Goal: Complete application form

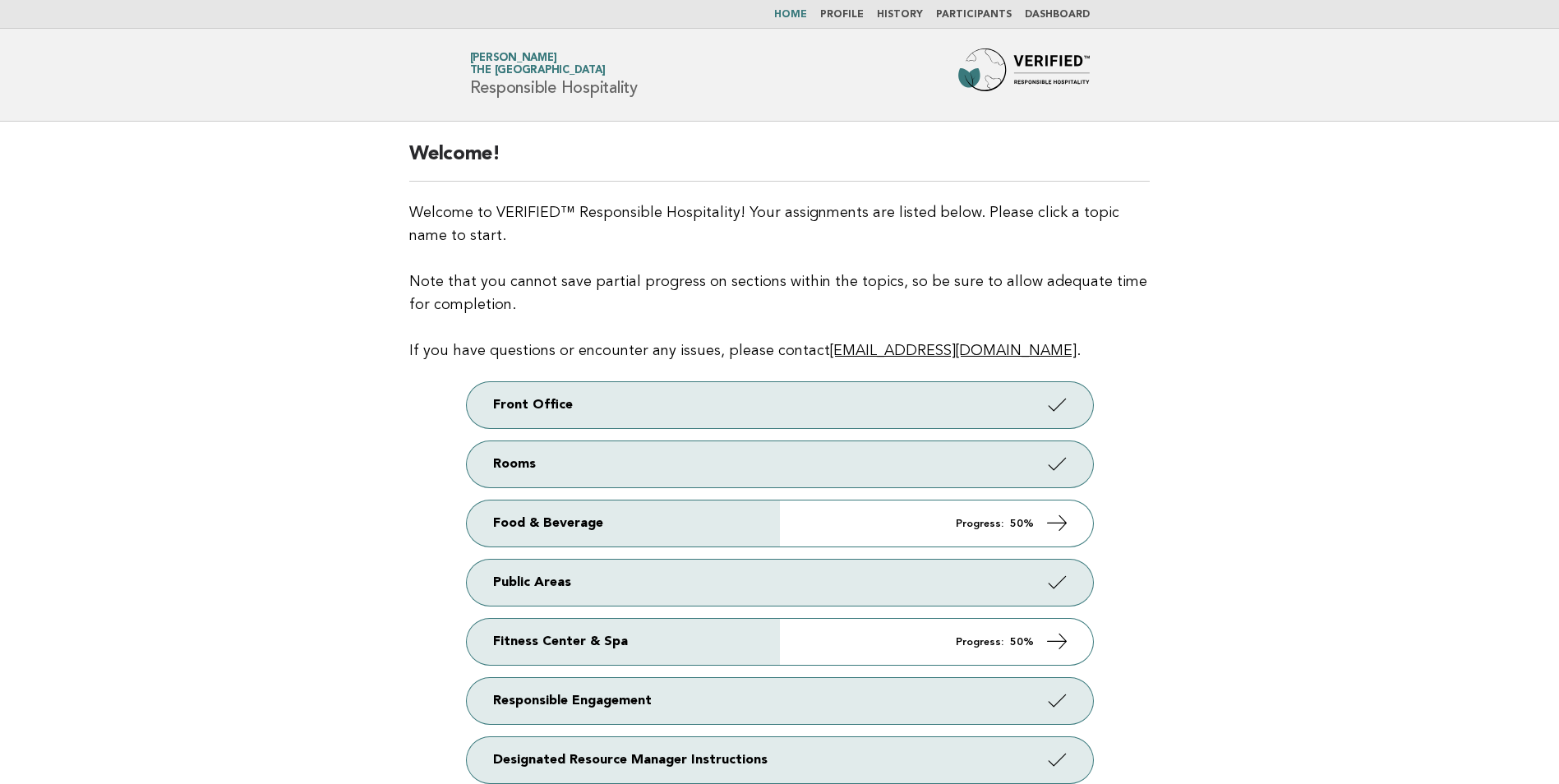
scroll to position [202, 0]
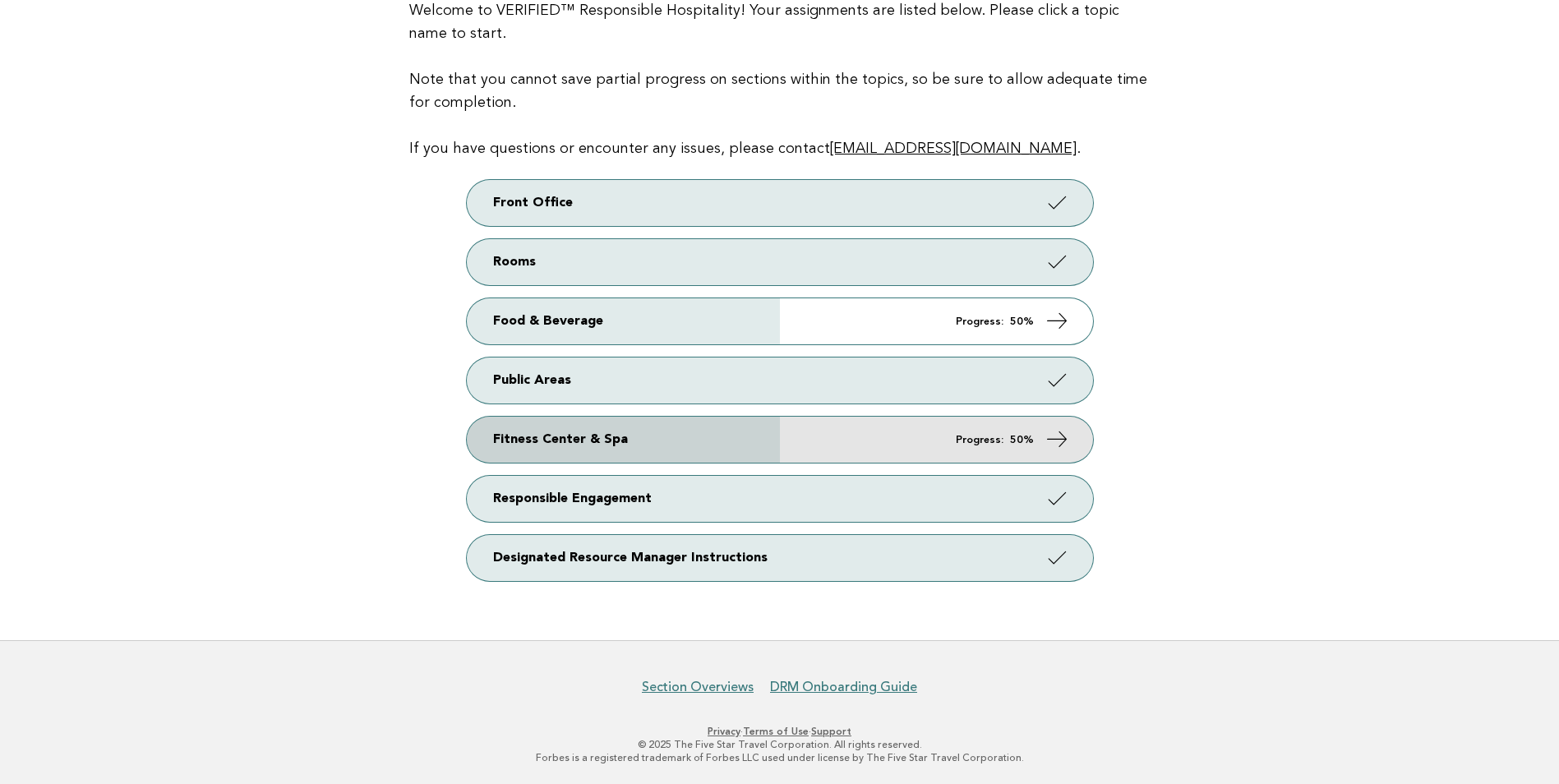
click at [850, 436] on link "Fitness Center & Spa Progress: 50%" at bounding box center [780, 439] width 626 height 46
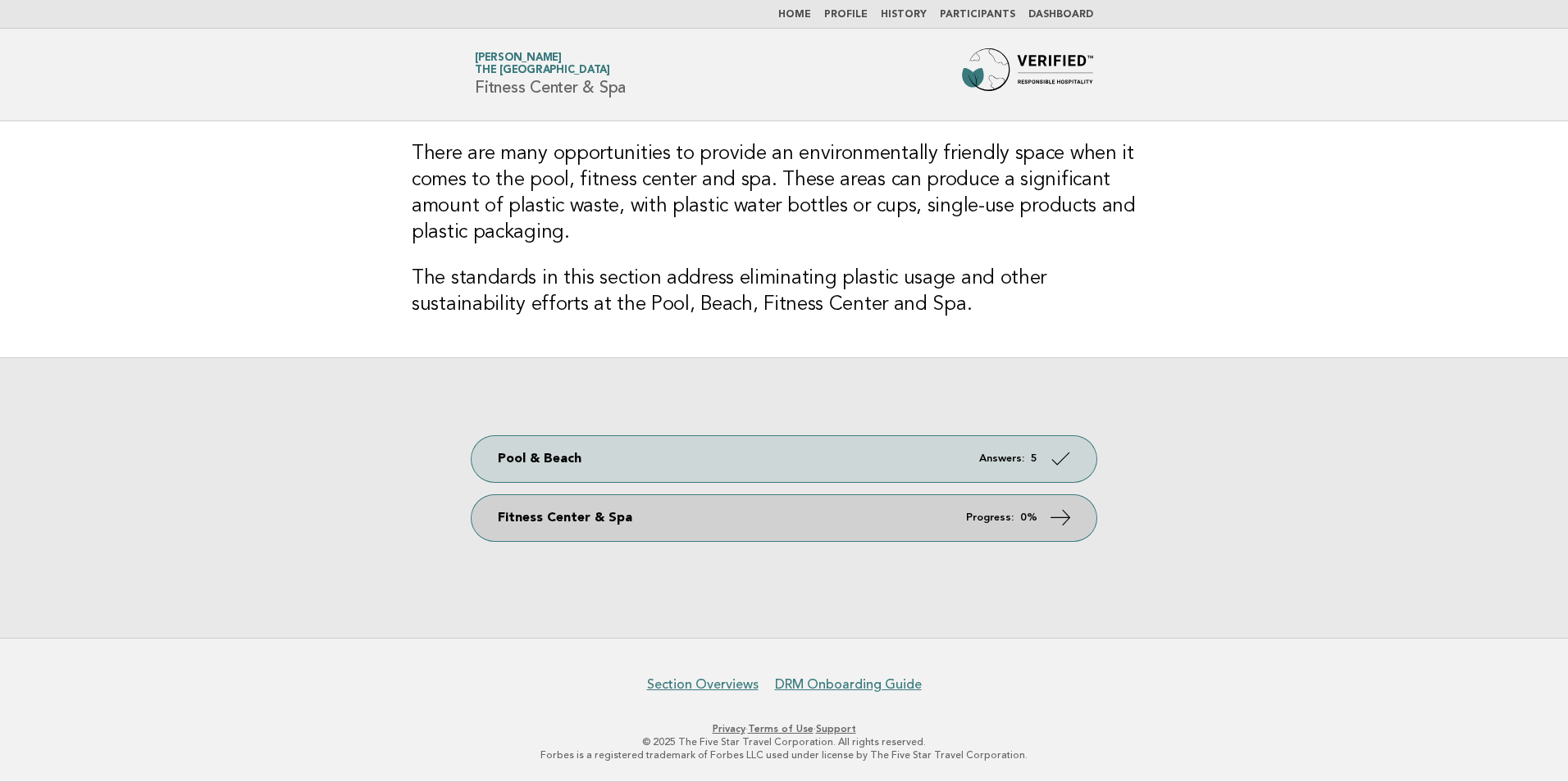
click at [622, 526] on link "Fitness Center & Spa Progress: 0%" at bounding box center [783, 518] width 625 height 46
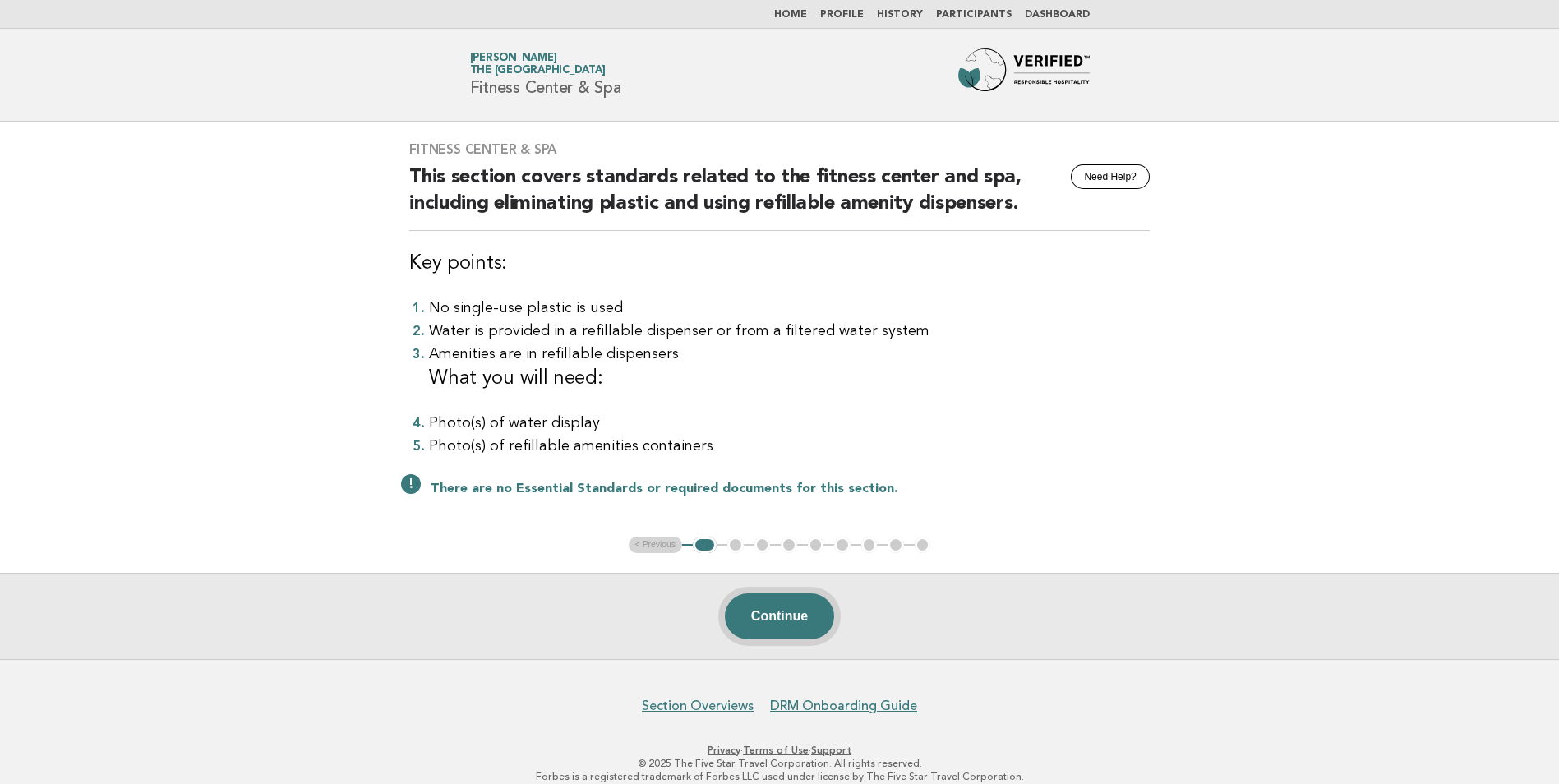
click at [769, 622] on button "Continue" at bounding box center [779, 616] width 109 height 46
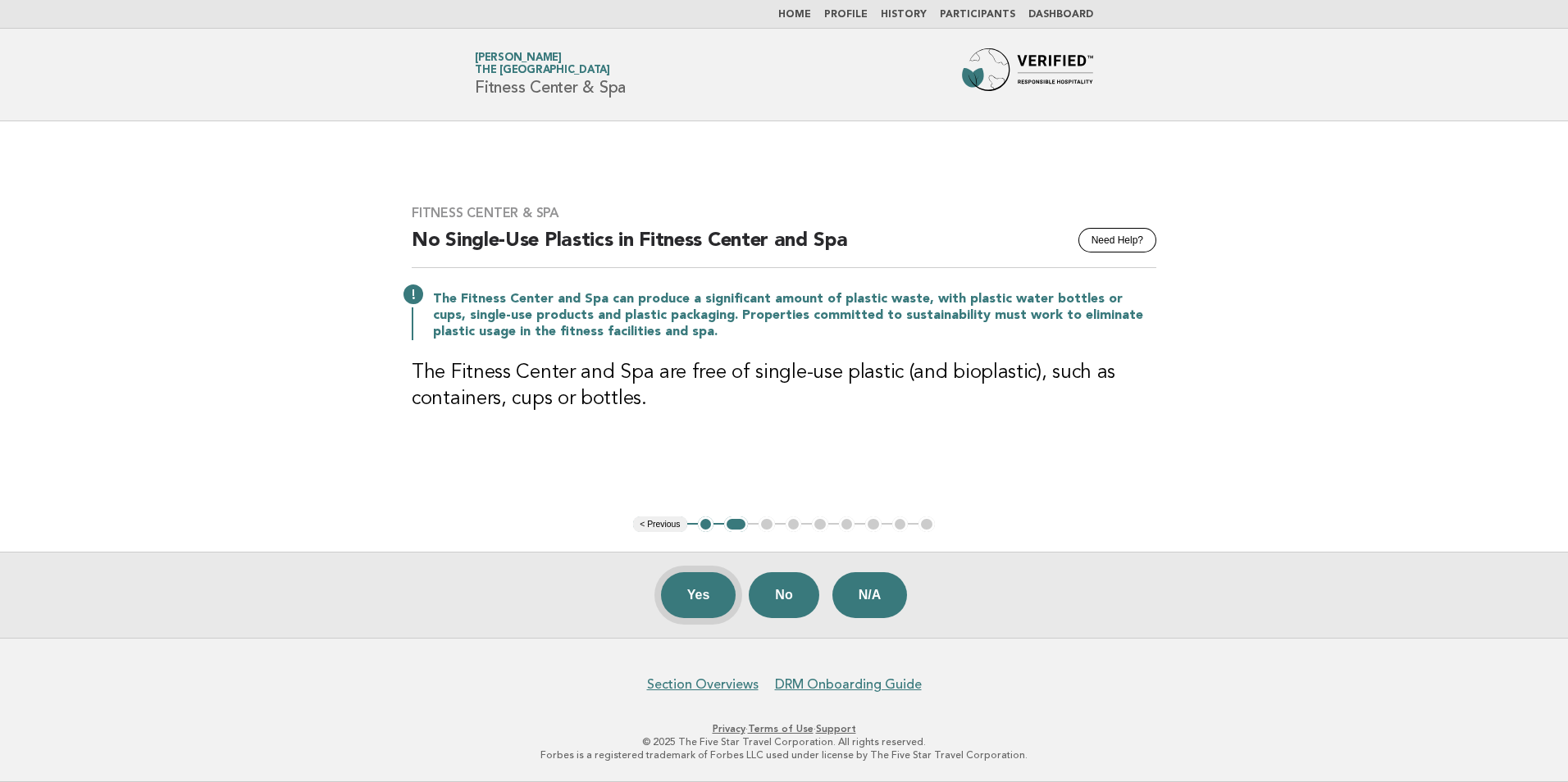
click at [707, 606] on button "Yes" at bounding box center [698, 595] width 75 height 46
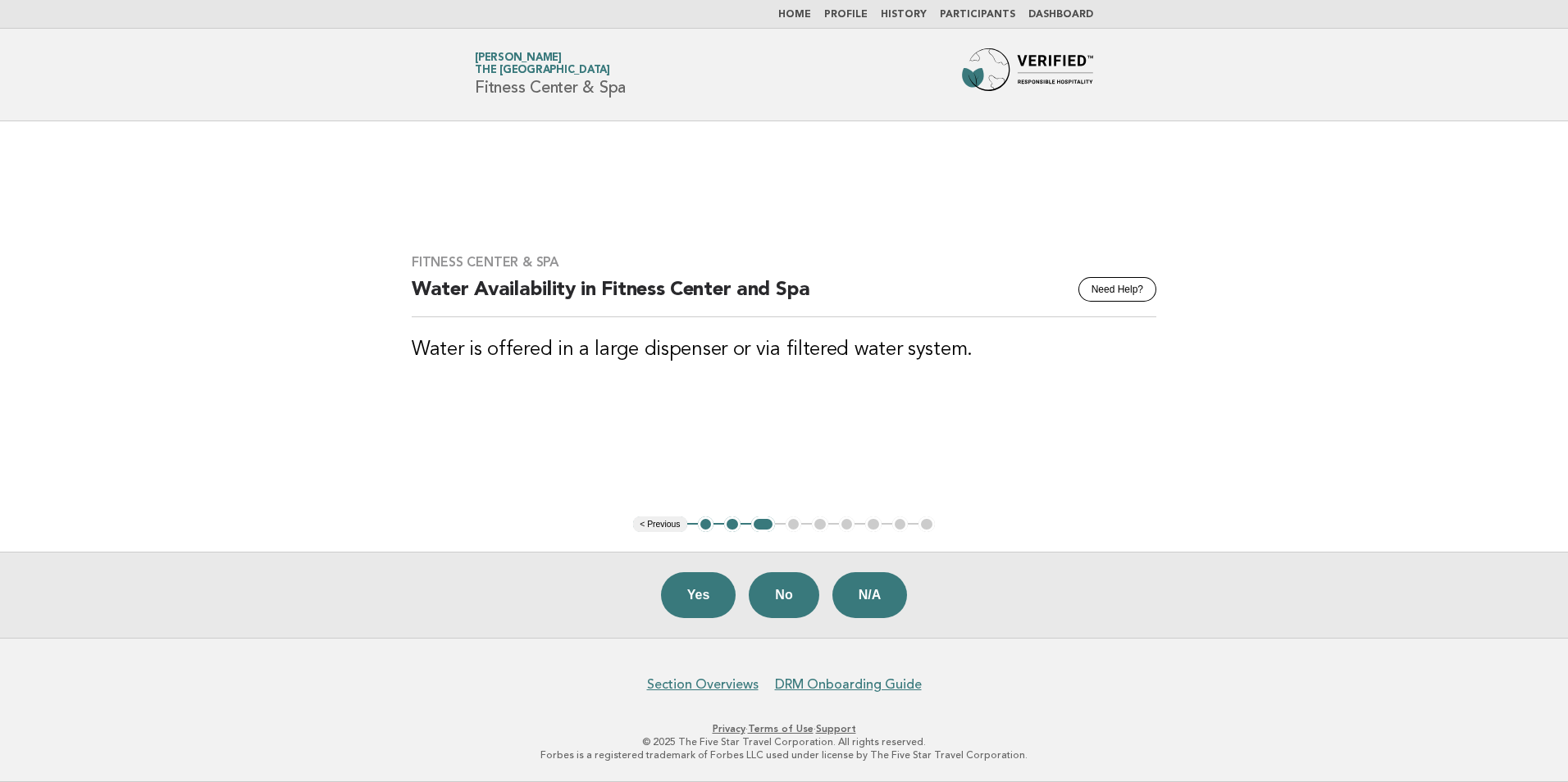
drag, startPoint x: 704, startPoint y: 584, endPoint x: 636, endPoint y: 362, distance: 232.2
click at [704, 585] on button "Yes" at bounding box center [698, 595] width 75 height 46
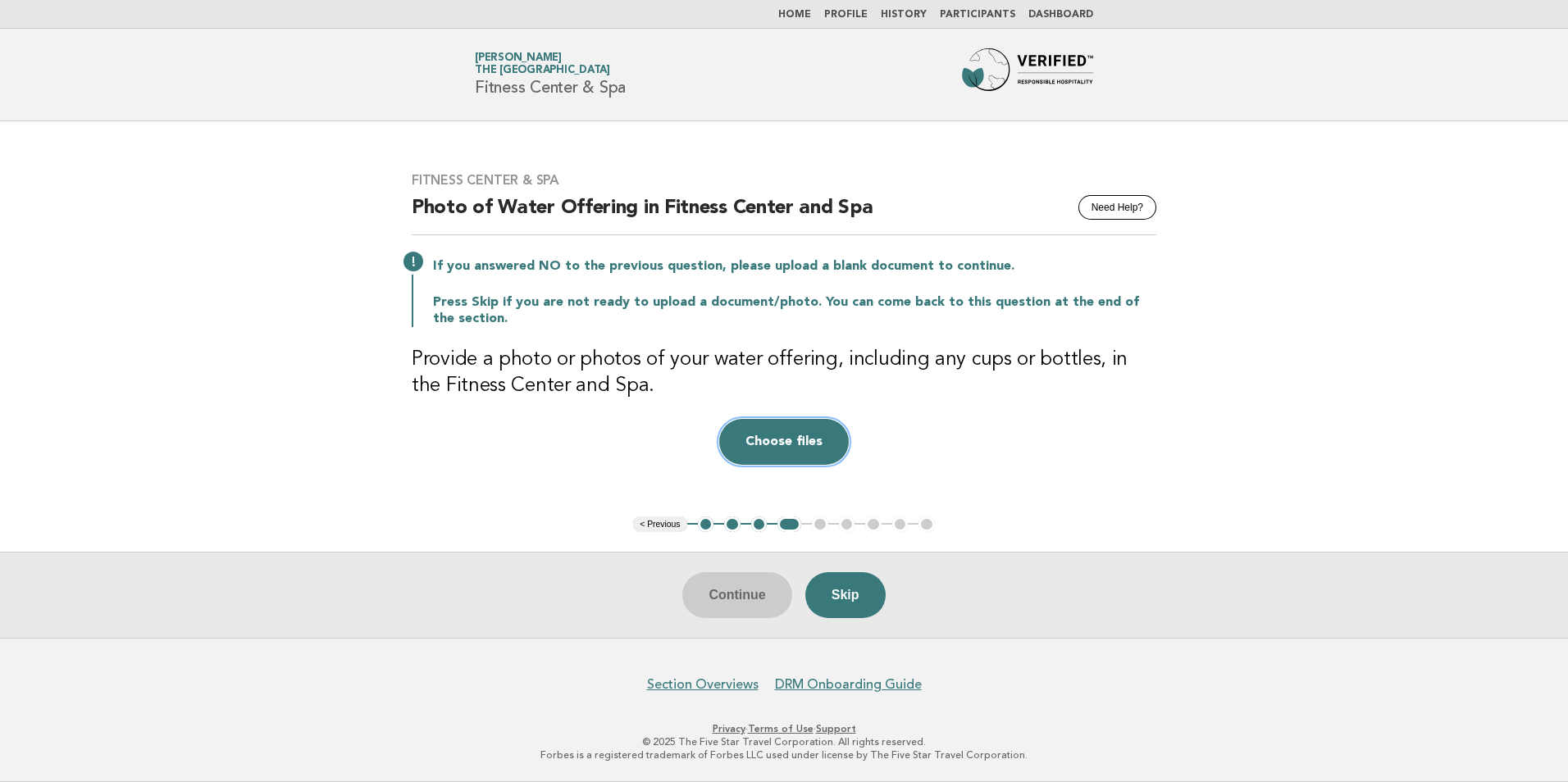
click at [786, 438] on button "Choose files" at bounding box center [784, 442] width 130 height 46
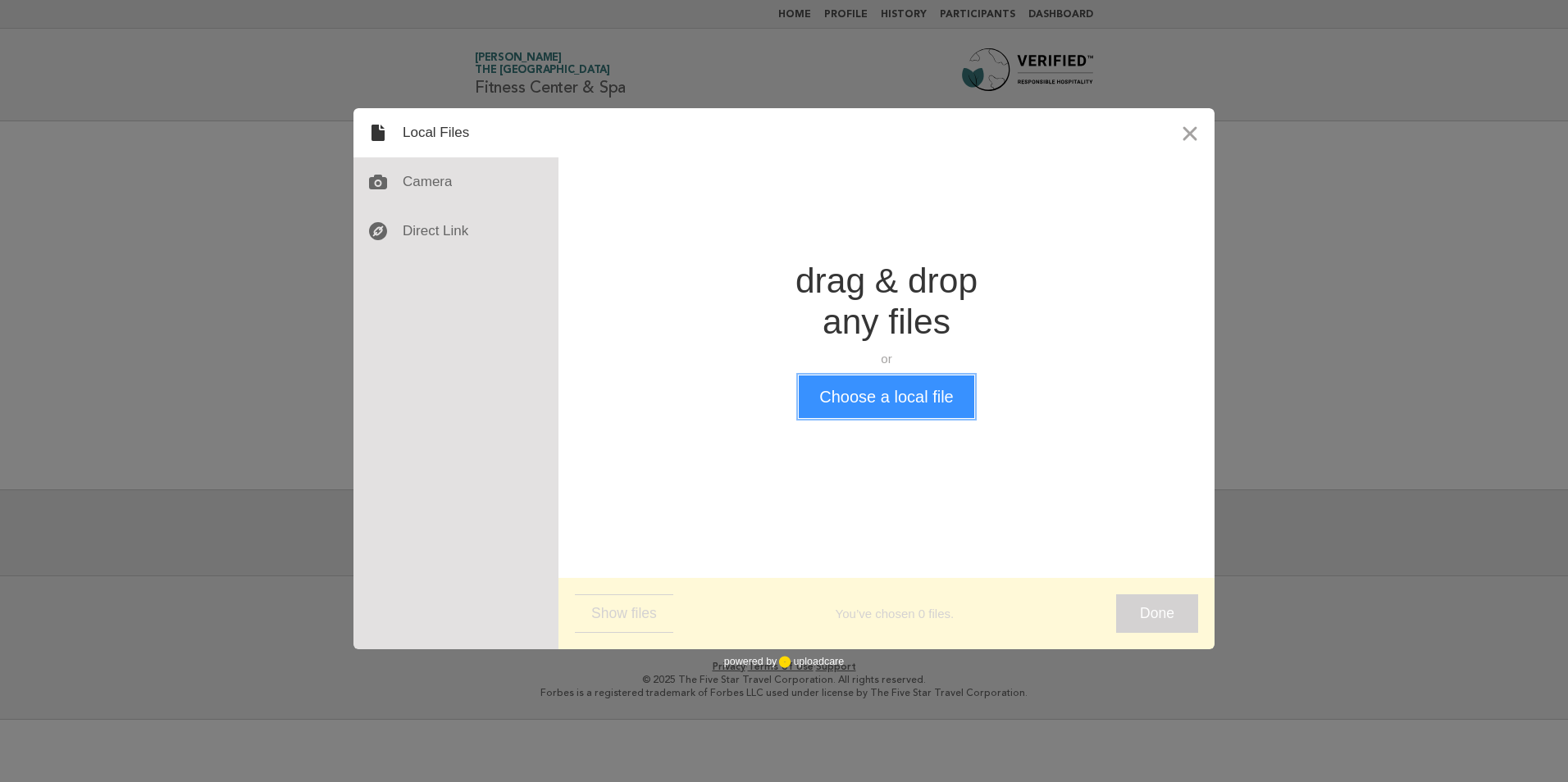
click at [924, 395] on button "Choose a local file" at bounding box center [886, 396] width 175 height 43
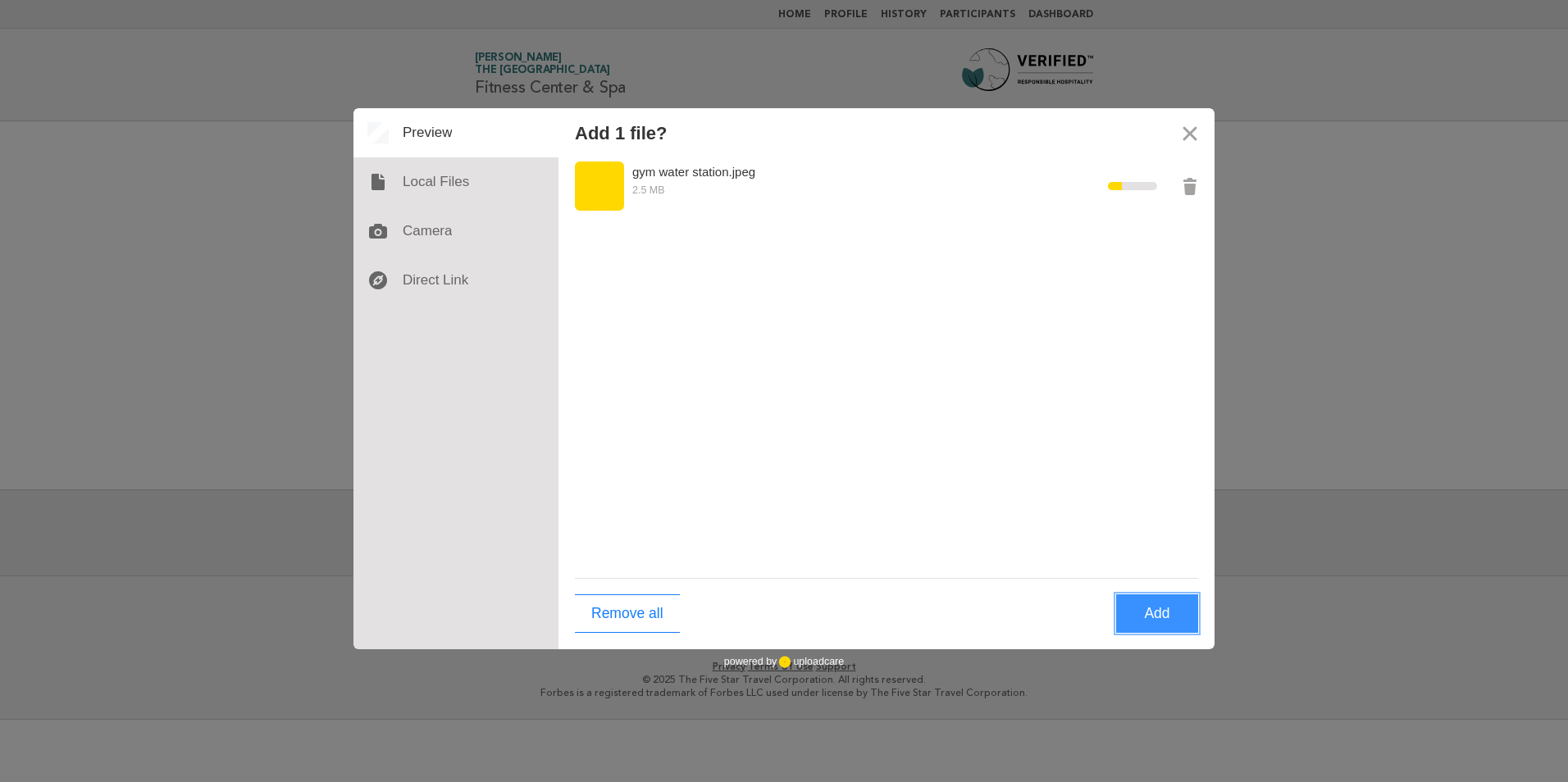
click at [1133, 605] on button "Add" at bounding box center [1157, 614] width 82 height 38
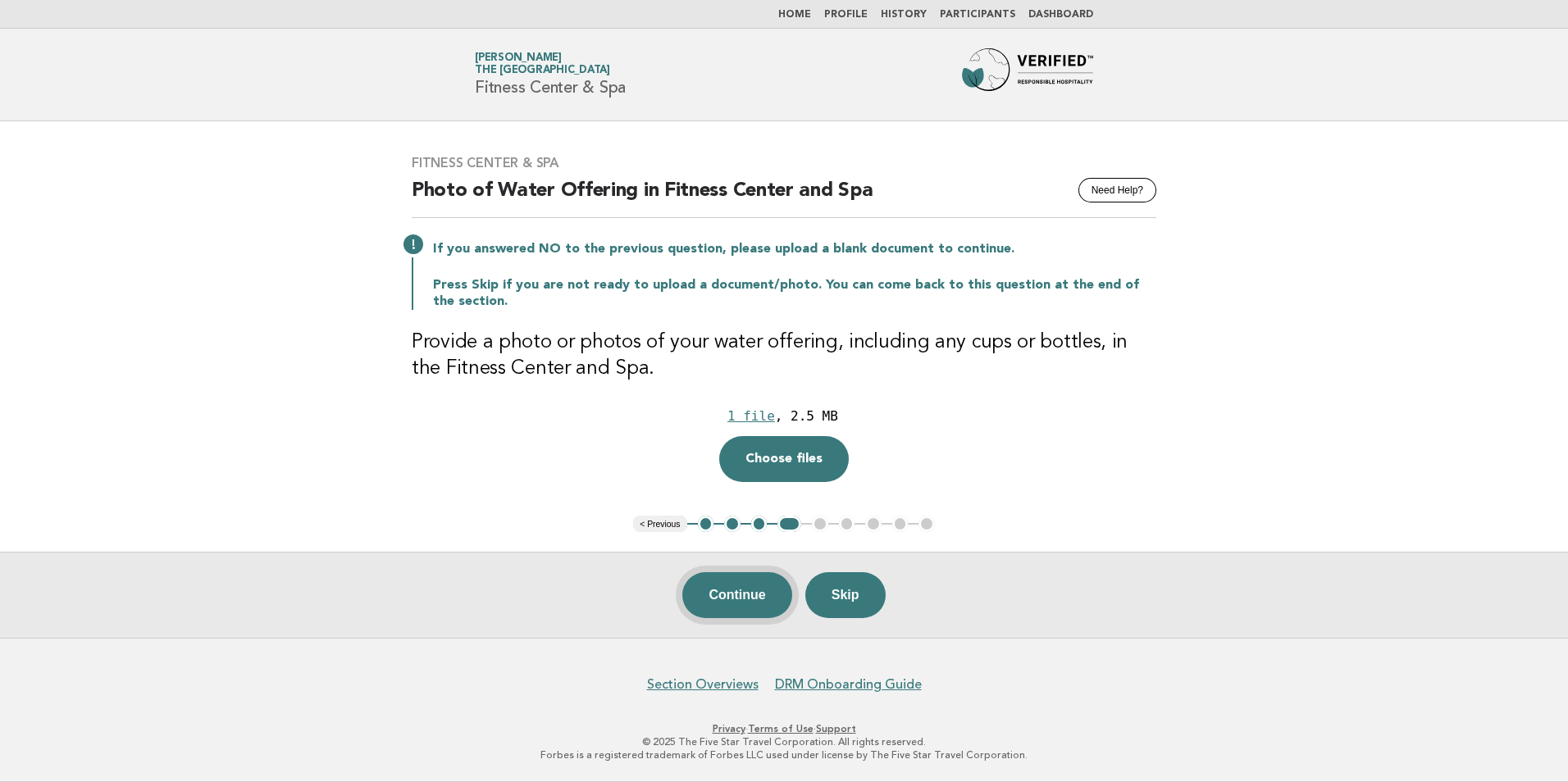
click at [745, 595] on button "Continue" at bounding box center [736, 595] width 109 height 46
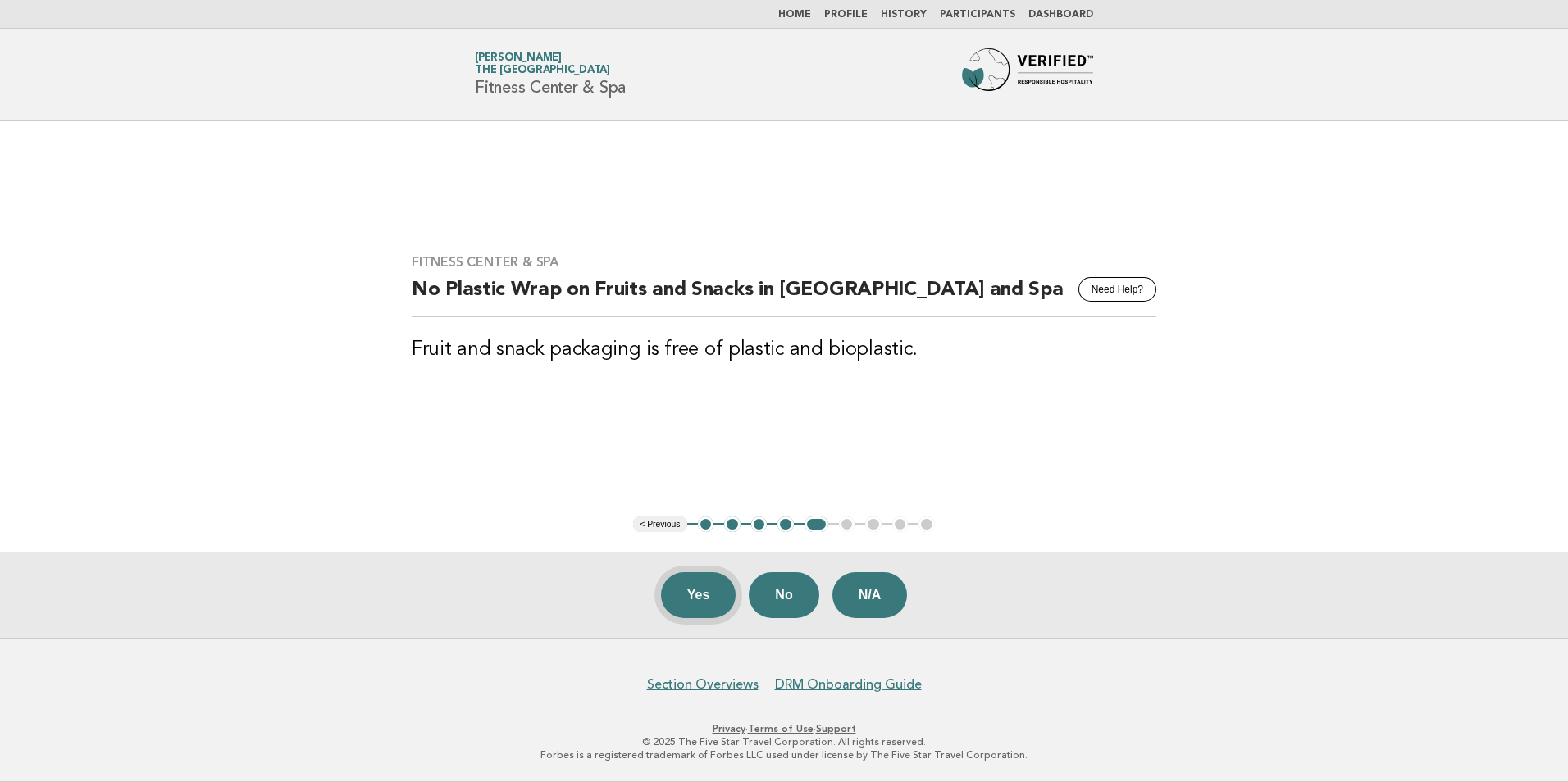
click at [690, 595] on button "Yes" at bounding box center [698, 595] width 75 height 46
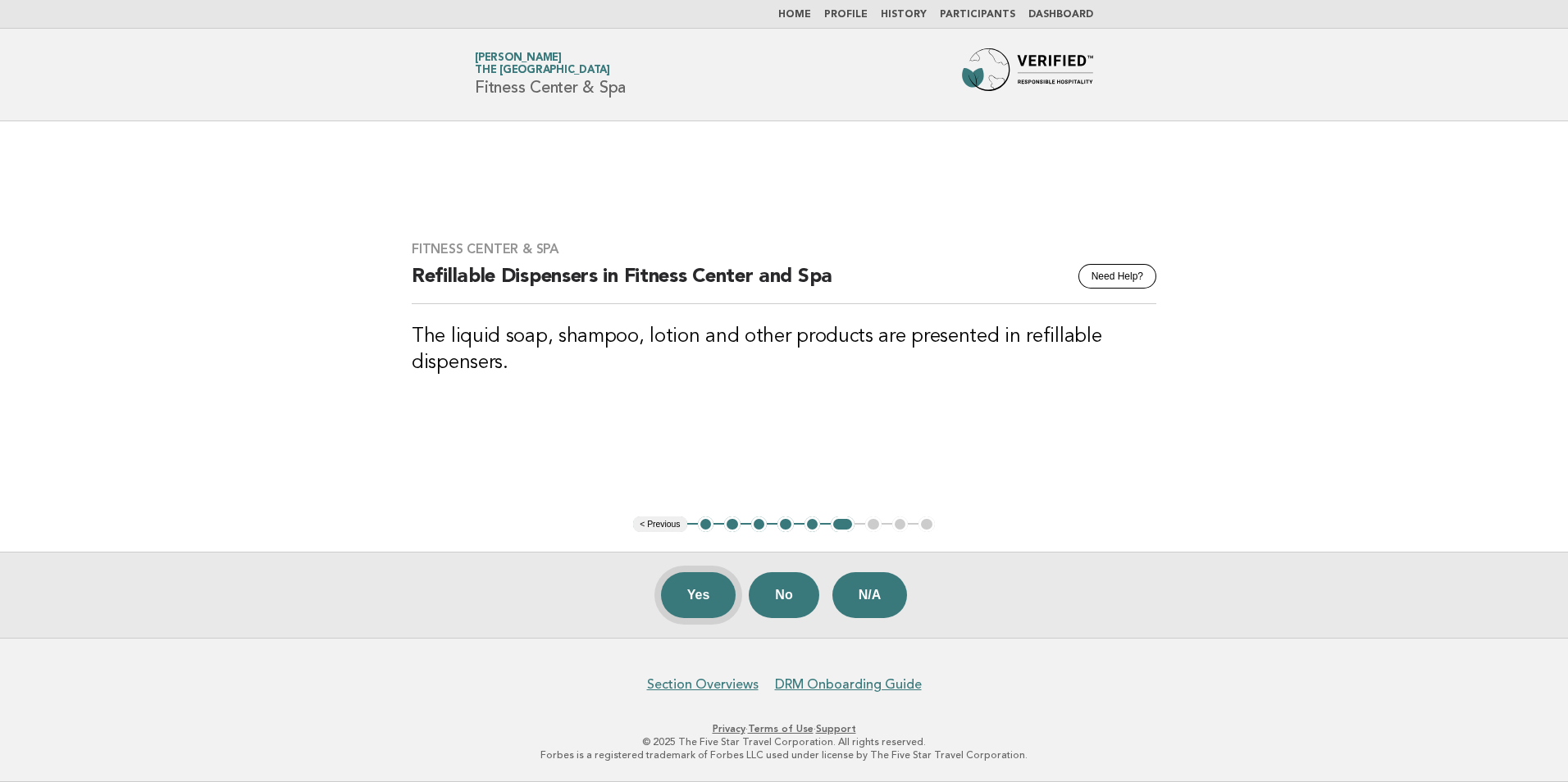
click at [698, 600] on button "Yes" at bounding box center [698, 595] width 75 height 46
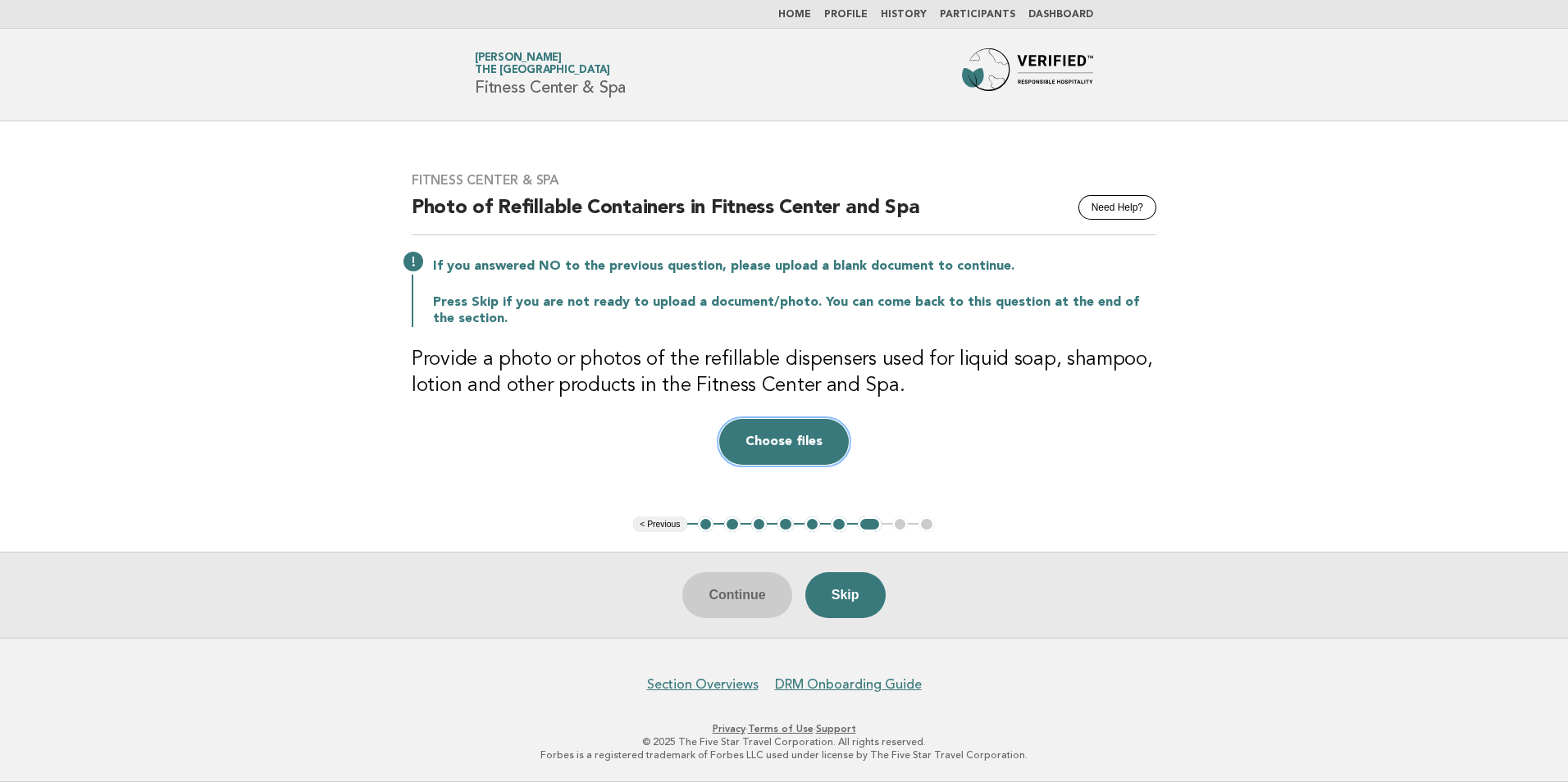
click at [774, 461] on button "Choose files" at bounding box center [784, 442] width 130 height 46
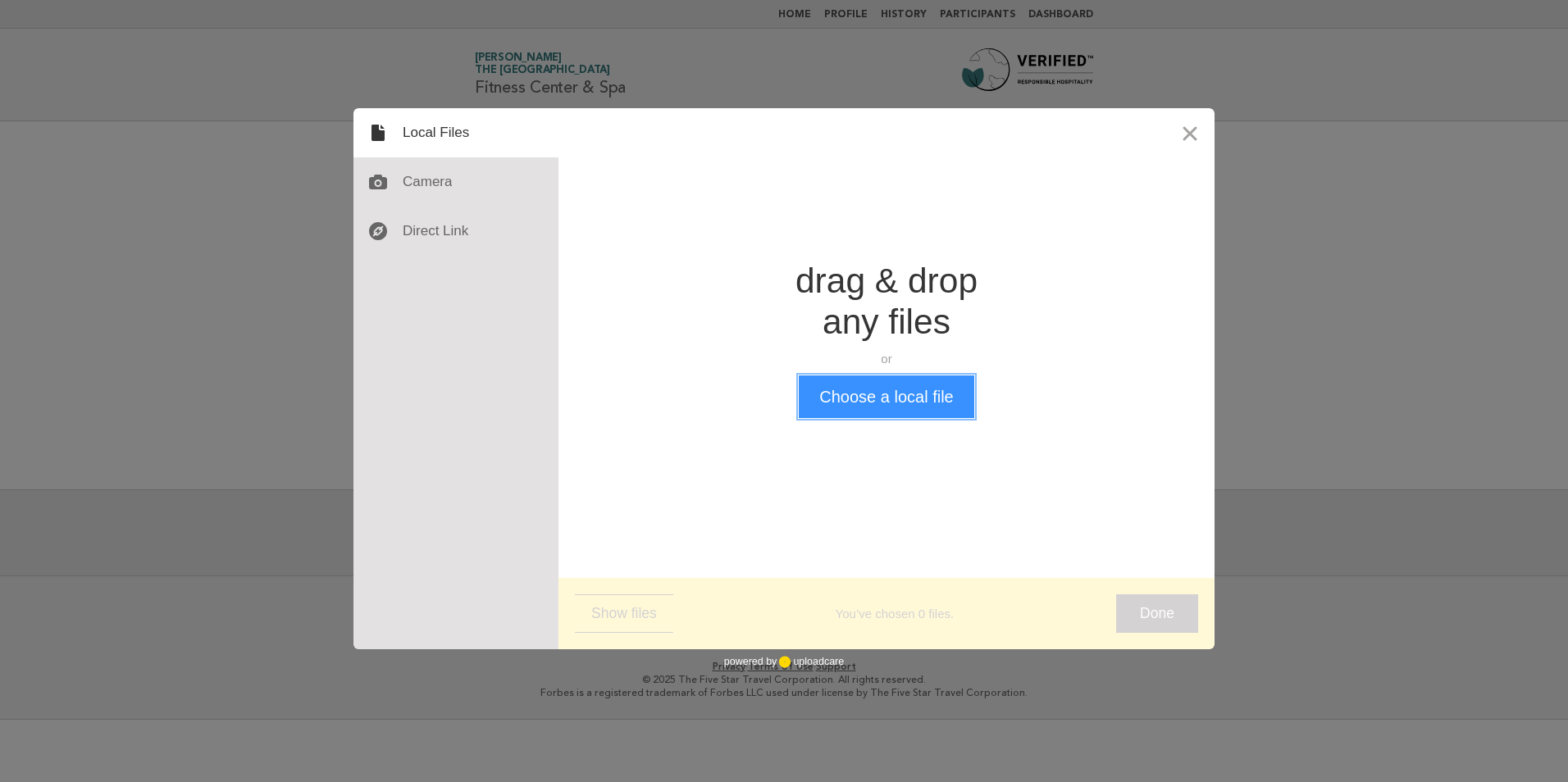
click at [888, 389] on button "Choose a local file" at bounding box center [886, 396] width 175 height 43
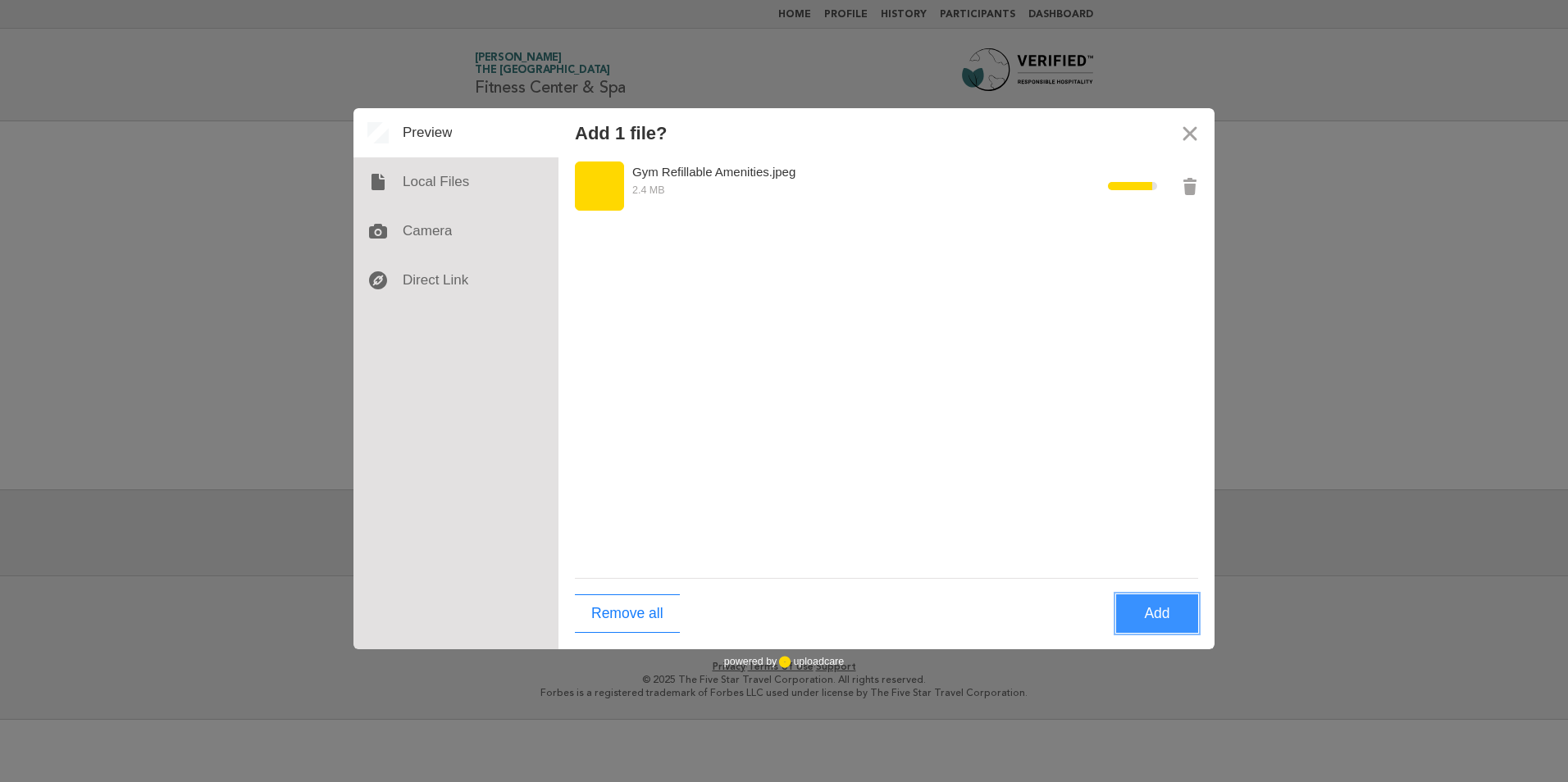
click at [1163, 605] on button "Add" at bounding box center [1157, 614] width 82 height 38
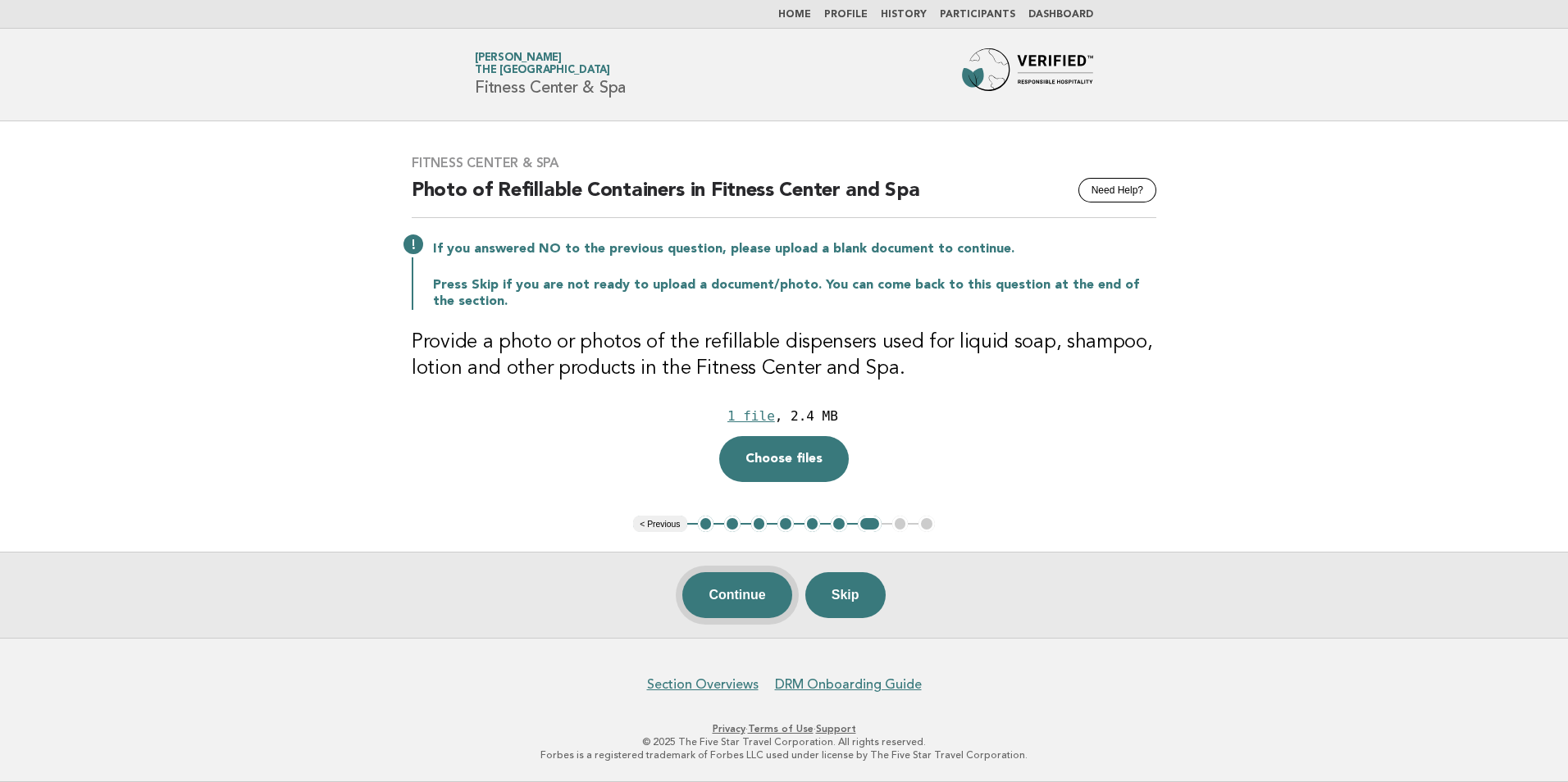
click at [728, 589] on button "Continue" at bounding box center [736, 595] width 109 height 46
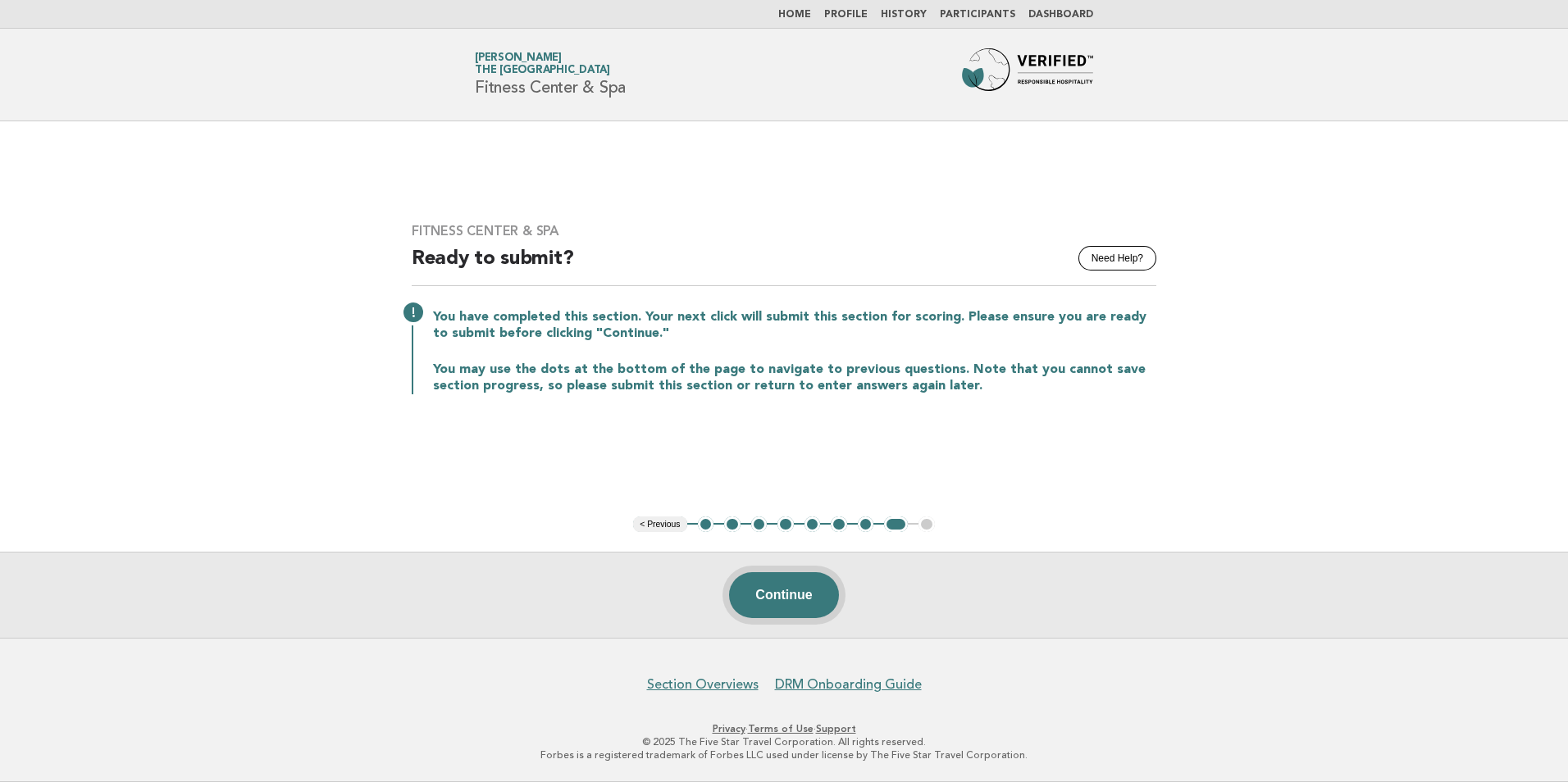
click at [794, 574] on button "Continue" at bounding box center [783, 595] width 109 height 46
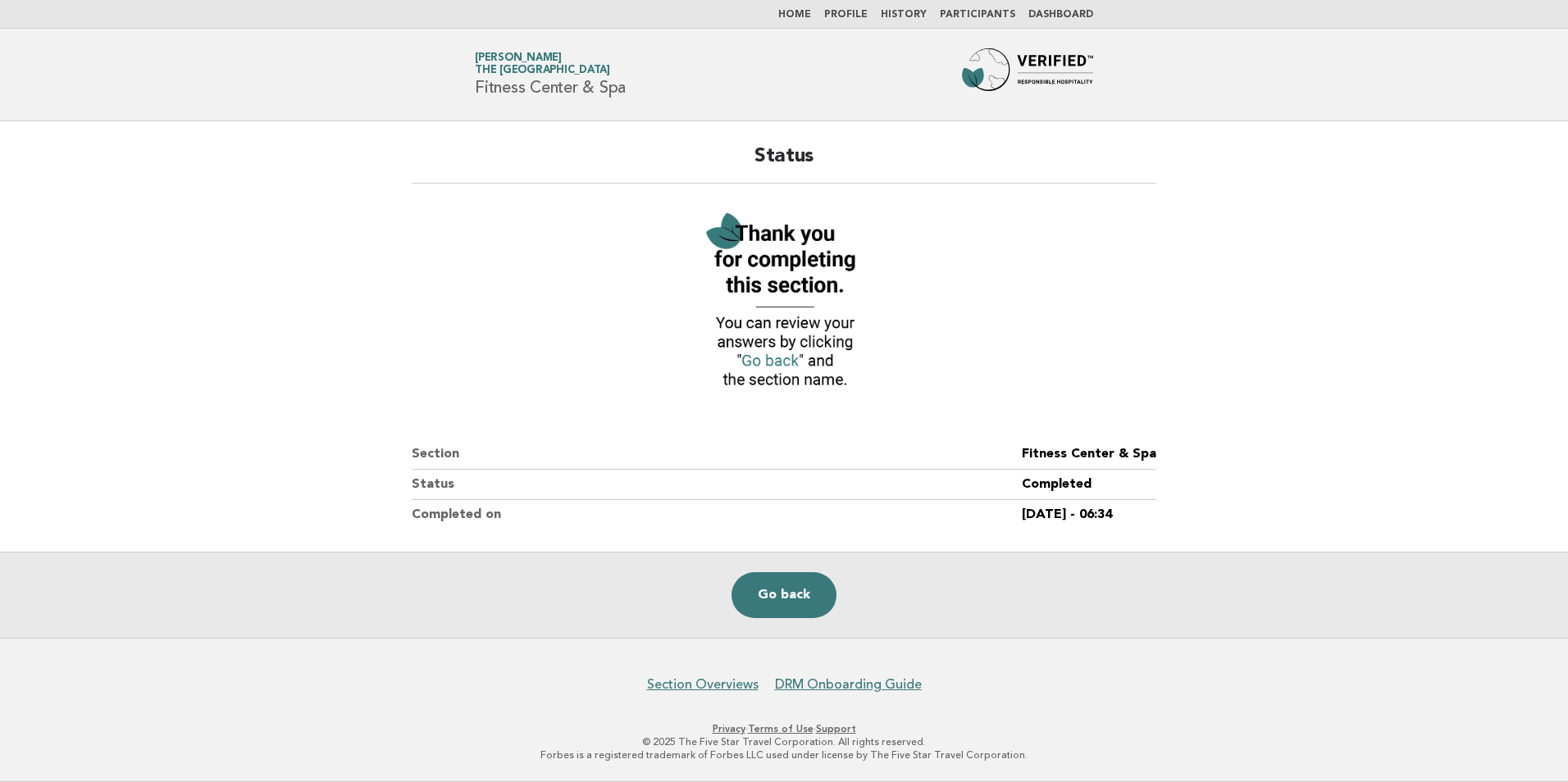
click at [808, 16] on link "Home" at bounding box center [794, 15] width 33 height 10
